Goal: Feedback & Contribution: Submit feedback/report problem

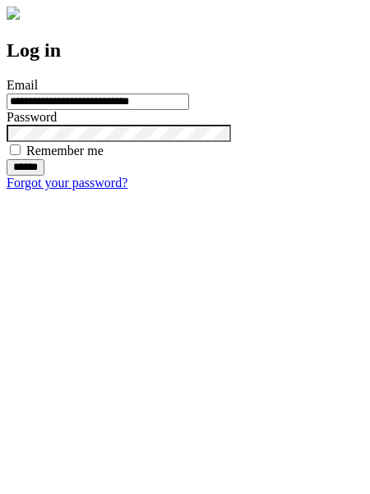
type input "**********"
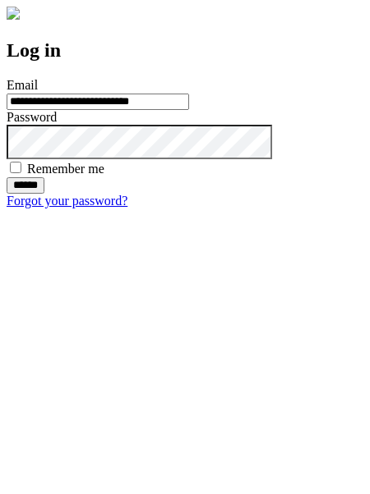
click at [44, 194] on input "******" at bounding box center [26, 185] width 38 height 16
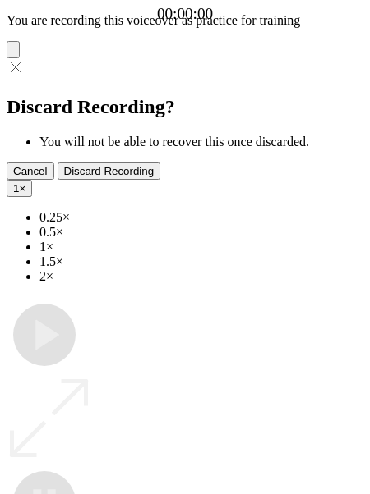
type input "**********"
